Goal: Task Accomplishment & Management: Use online tool/utility

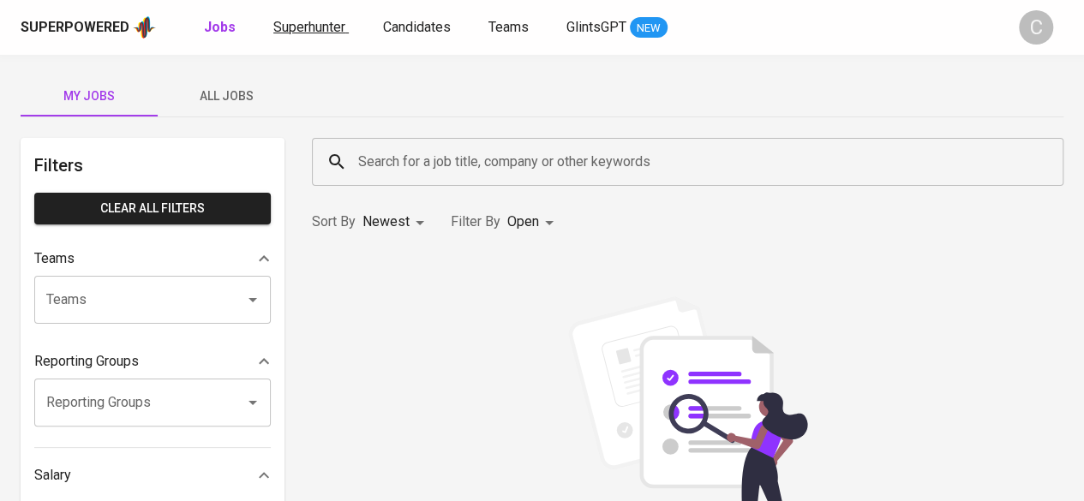
click at [315, 35] on link "Superhunter" at bounding box center [310, 27] width 75 height 21
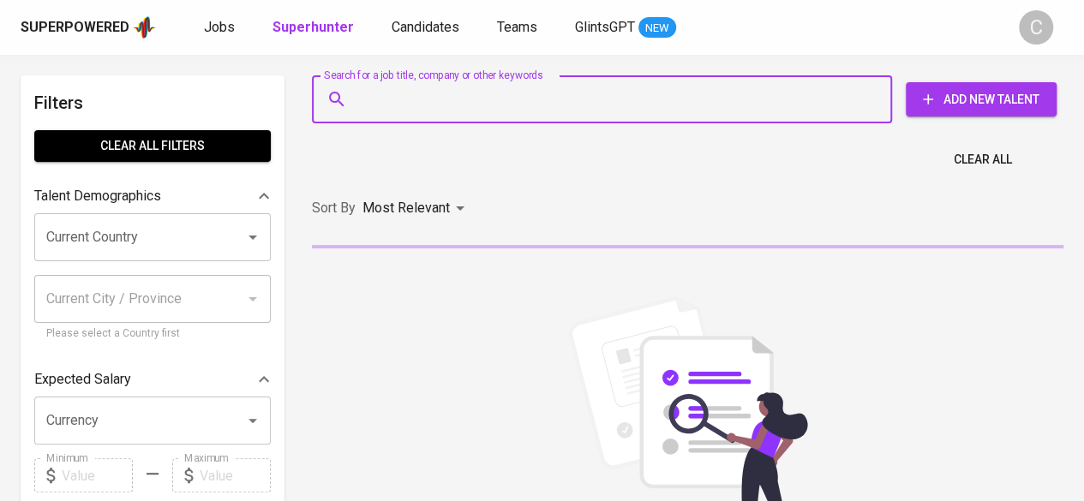
click at [524, 104] on input "Search for a job title, company or other keywords" at bounding box center [606, 99] width 505 height 33
paste input "[EMAIL_ADDRESS][DOMAIN_NAME]"
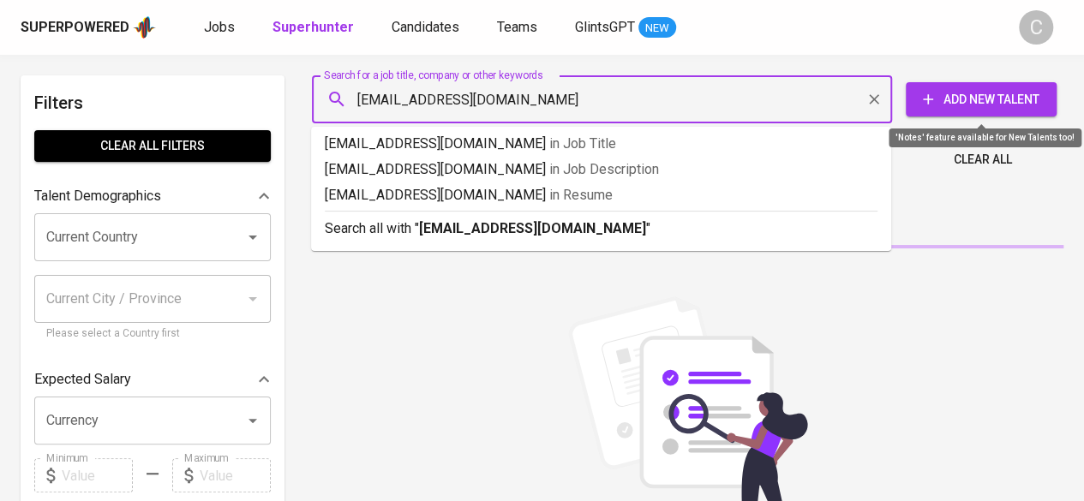
type input "[EMAIL_ADDRESS][DOMAIN_NAME]"
click at [985, 104] on span "Add New Talent" at bounding box center [980, 99] width 123 height 21
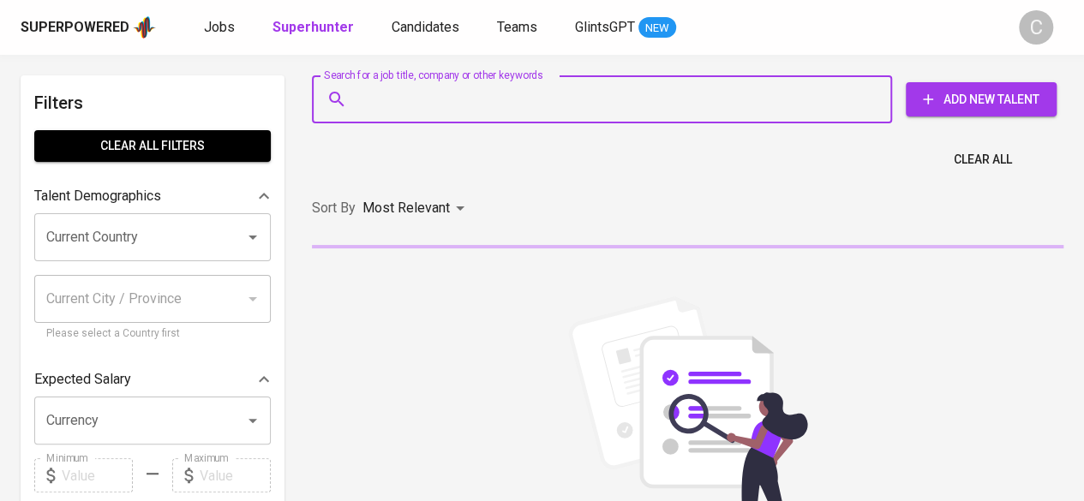
click at [457, 95] on input "Search for a job title, company or other keywords" at bounding box center [606, 99] width 505 height 33
paste input "[EMAIL_ADDRESS][DOMAIN_NAME]"
type input "[EMAIL_ADDRESS][DOMAIN_NAME]"
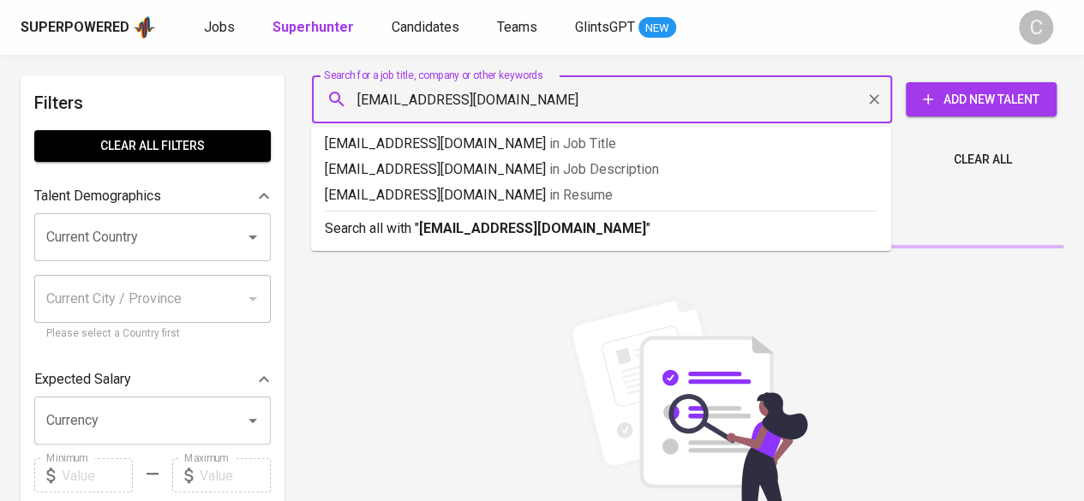
click at [586, 229] on p "Search all with " [EMAIL_ADDRESS][DOMAIN_NAME] "" at bounding box center [601, 228] width 553 height 21
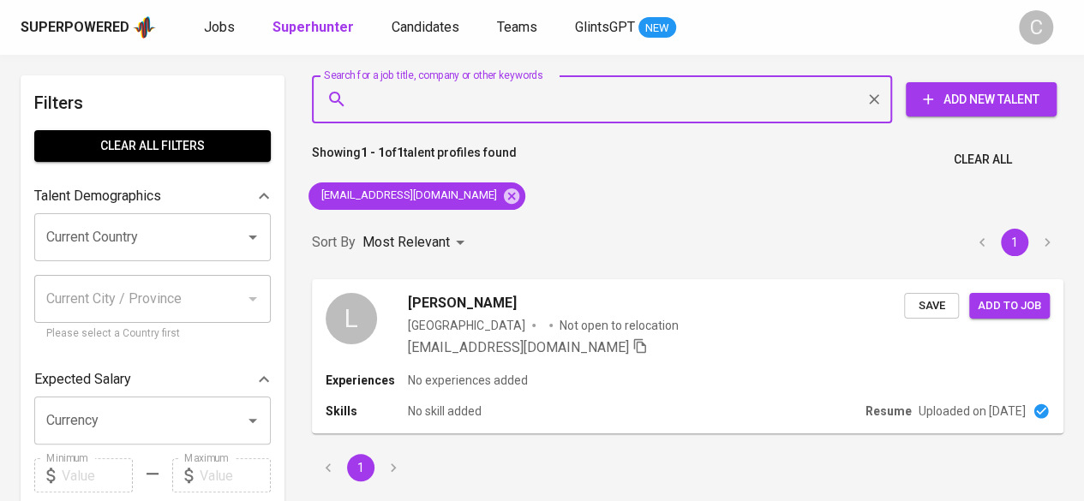
click at [499, 100] on input "Search for a job title, company or other keywords" at bounding box center [606, 99] width 505 height 33
paste input "[PERSON_NAME]"
type input "[PERSON_NAME]"
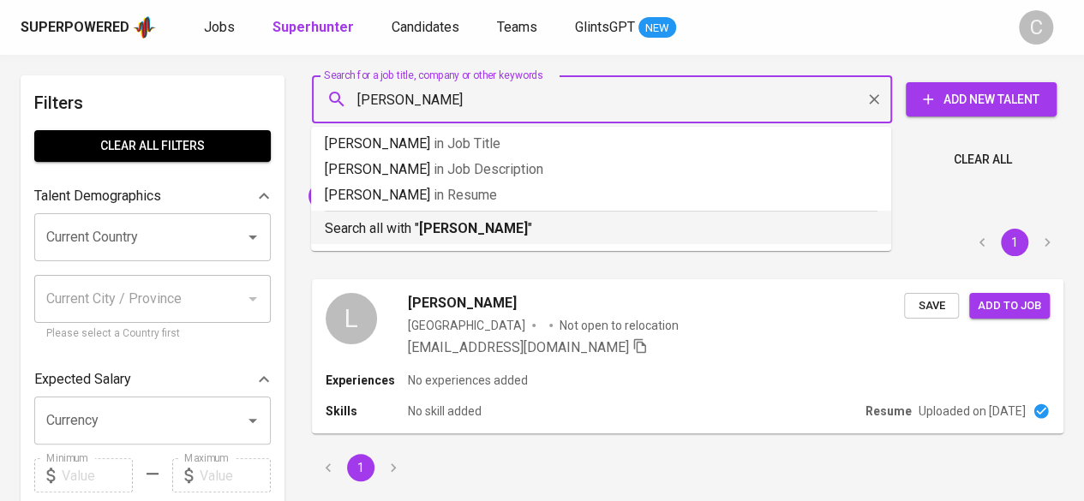
click at [558, 223] on p "Search all with " [PERSON_NAME] "" at bounding box center [601, 228] width 553 height 21
